Goal: Task Accomplishment & Management: Use online tool/utility

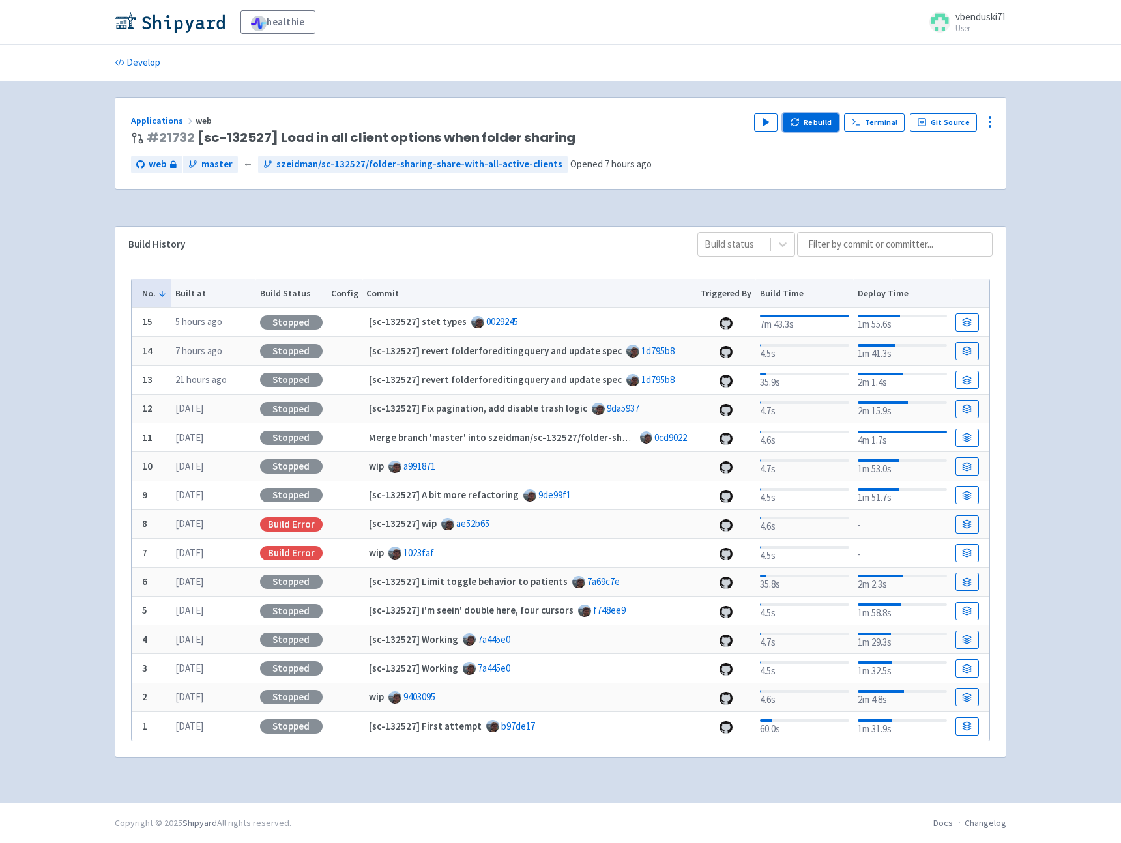
click at [809, 123] on button "Rebuild" at bounding box center [811, 122] width 56 height 18
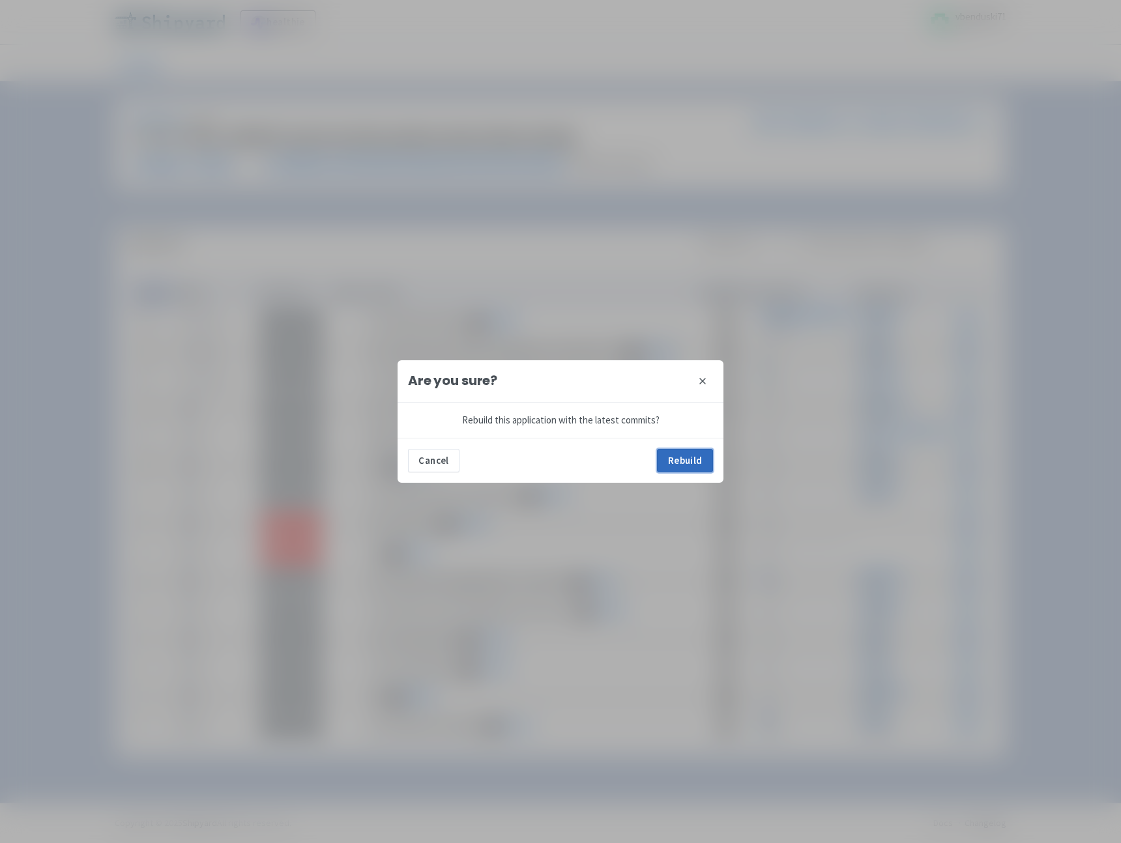
click at [704, 461] on button "Rebuild" at bounding box center [685, 460] width 56 height 23
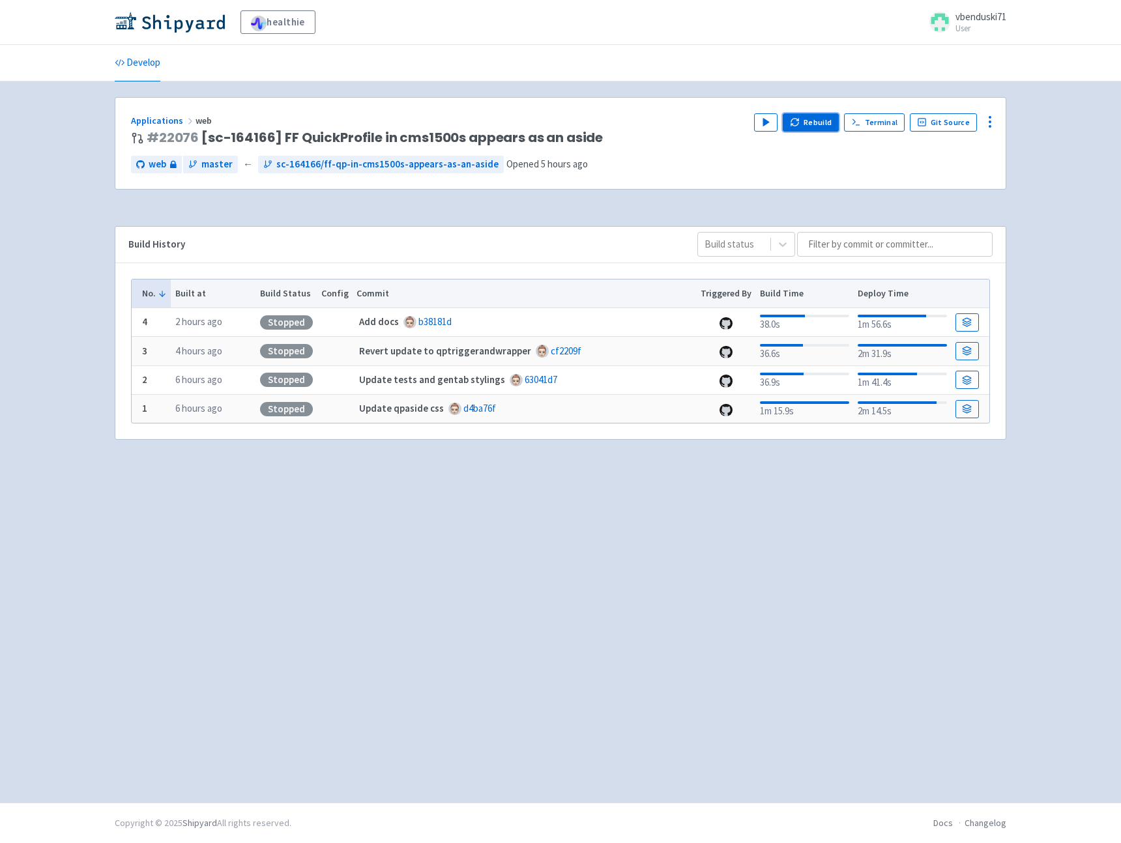
click at [812, 123] on button "Rebuild" at bounding box center [811, 122] width 56 height 18
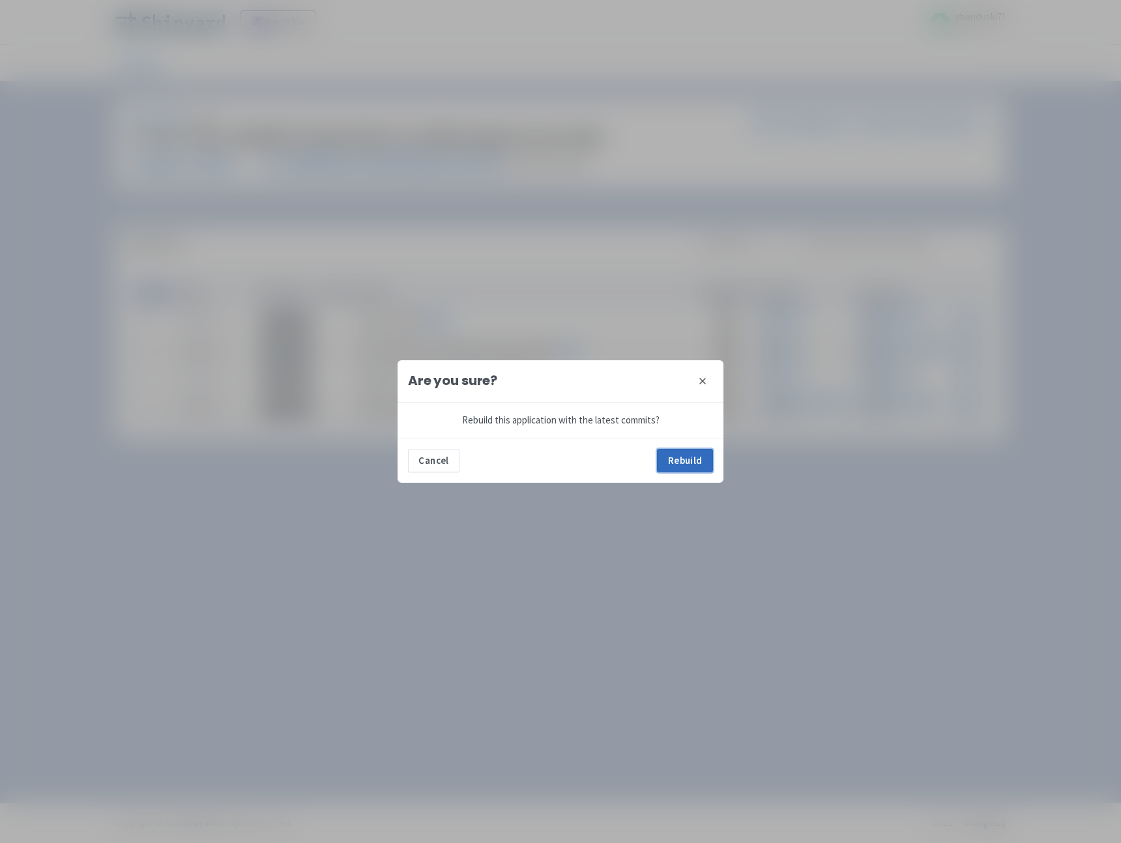
click at [687, 456] on button "Rebuild" at bounding box center [685, 460] width 56 height 23
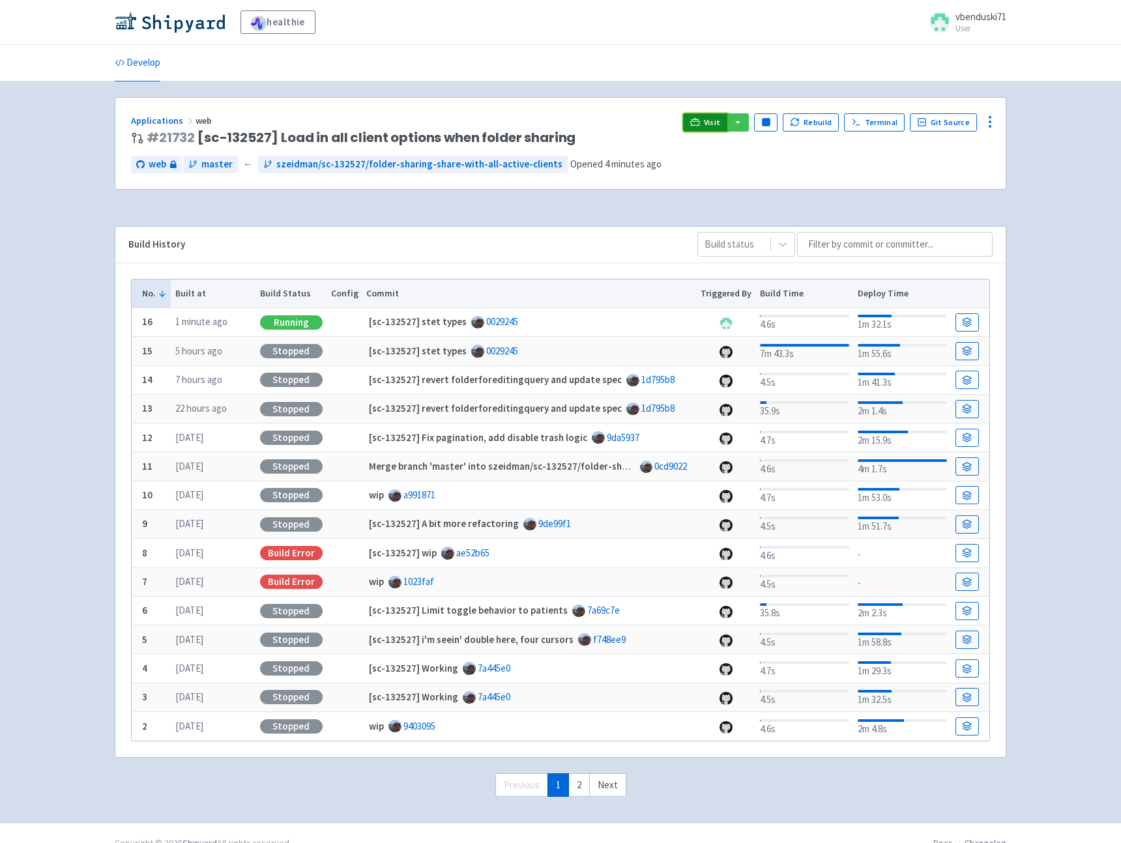
click at [700, 122] on icon at bounding box center [695, 122] width 10 height 10
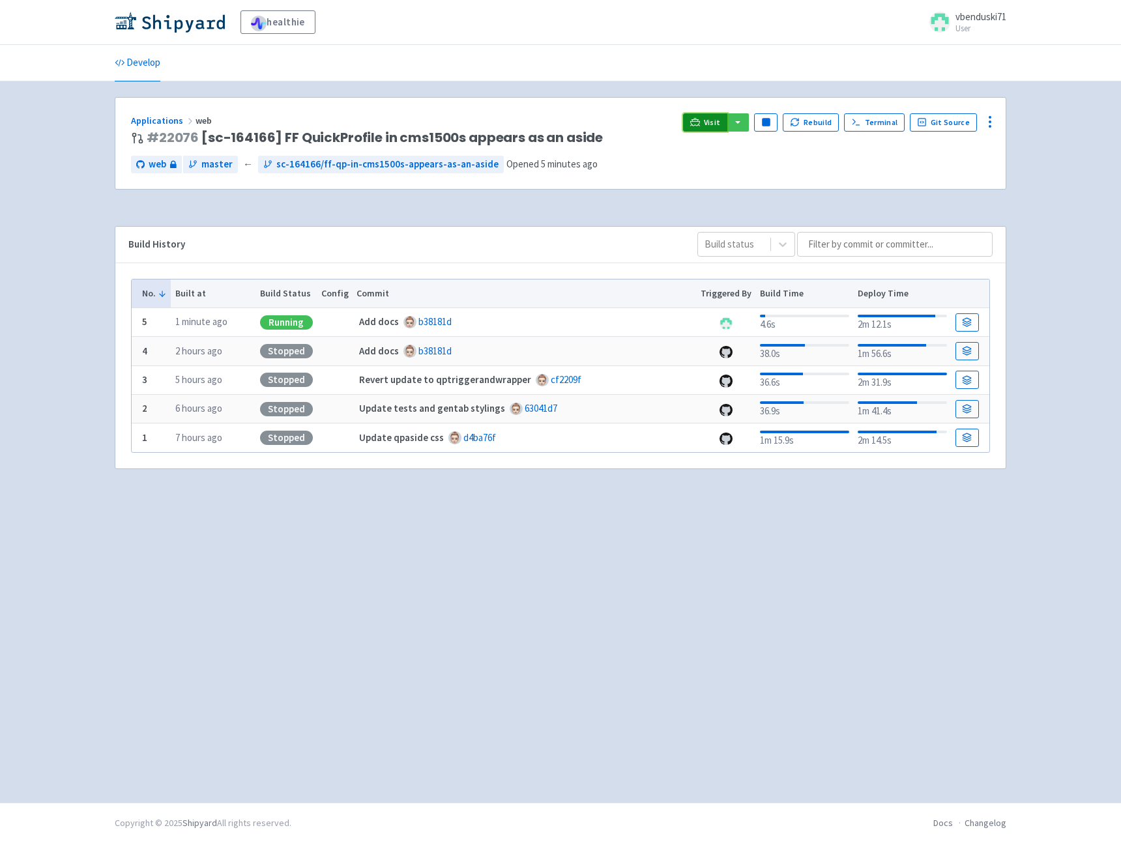
click at [708, 119] on link "Visit" at bounding box center [705, 122] width 44 height 18
